Goal: Information Seeking & Learning: Learn about a topic

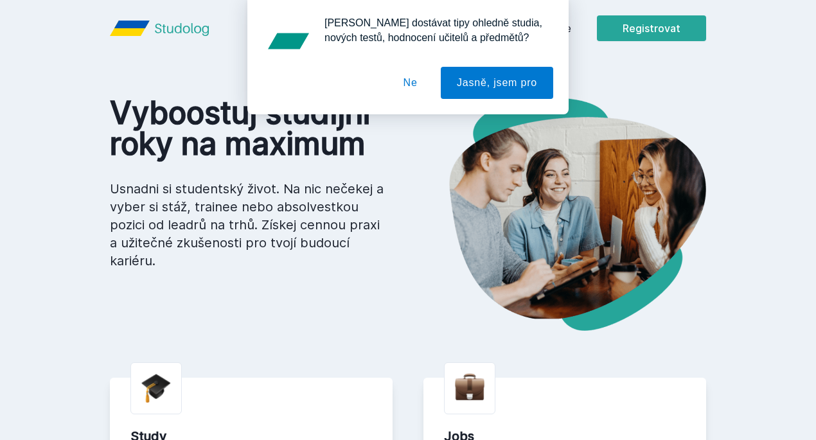
click at [413, 84] on button "Ne" at bounding box center [410, 83] width 46 height 32
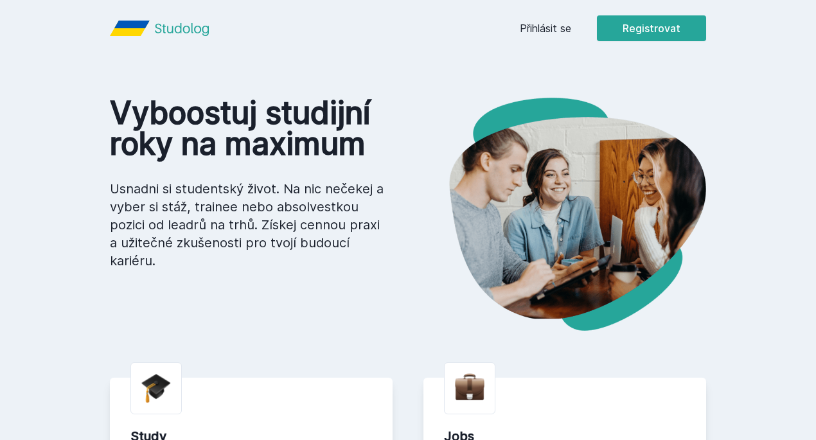
click at [571, 24] on link "Přihlásit se" at bounding box center [545, 28] width 51 height 15
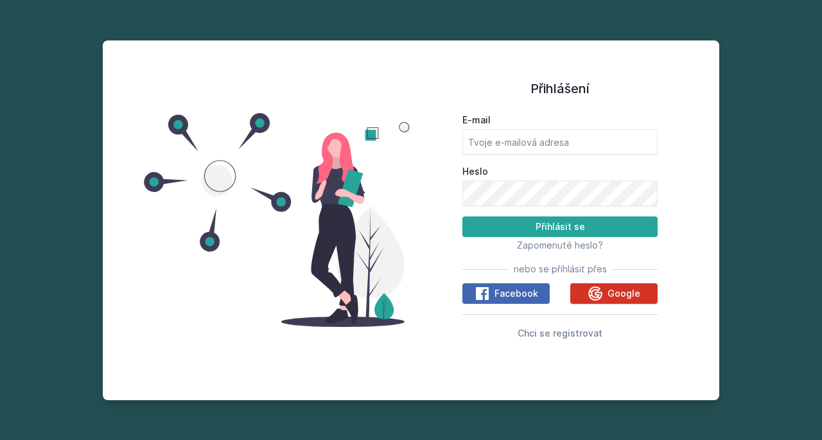
click at [631, 290] on span "Google" at bounding box center [624, 293] width 33 height 13
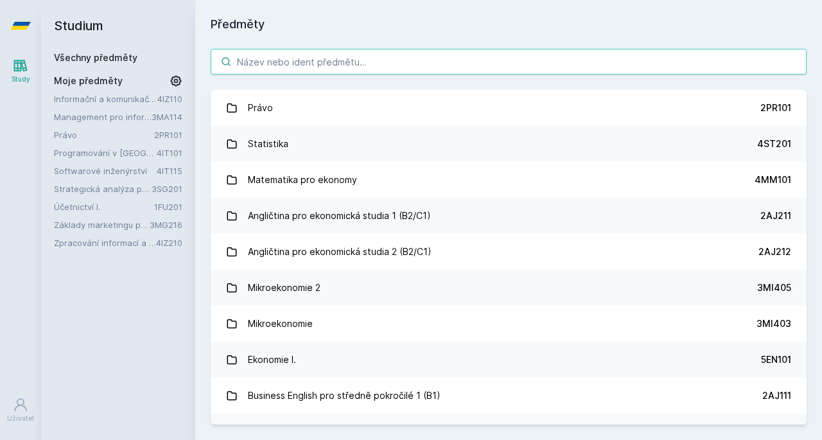
click at [310, 60] on input "search" at bounding box center [509, 62] width 596 height 26
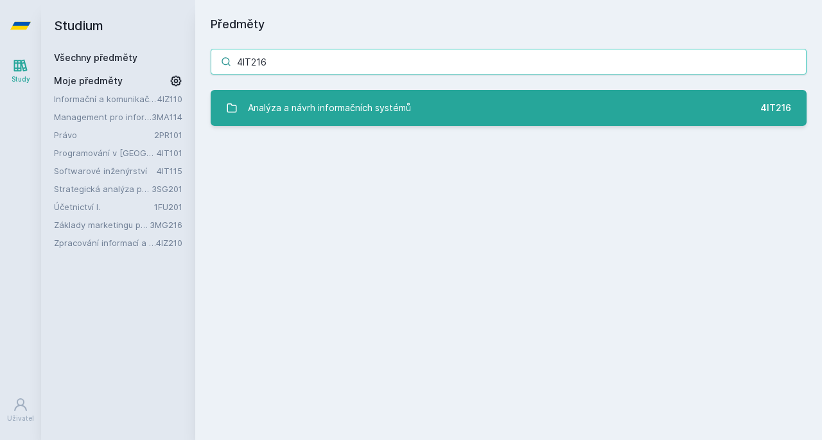
type input "4IT216"
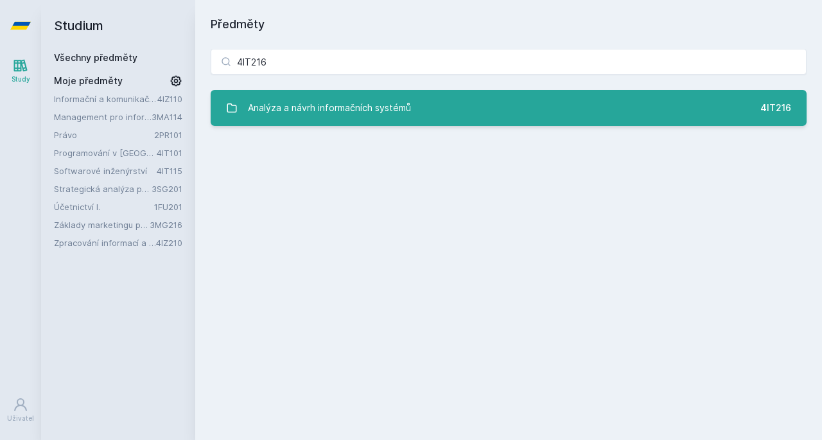
click at [308, 103] on div "Analýza a návrh informačních systémů" at bounding box center [329, 108] width 163 height 26
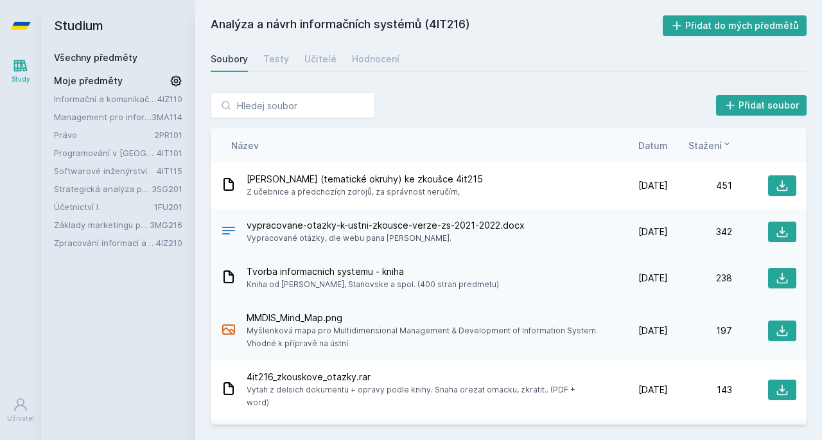
scroll to position [28, 0]
